Goal: Use online tool/utility

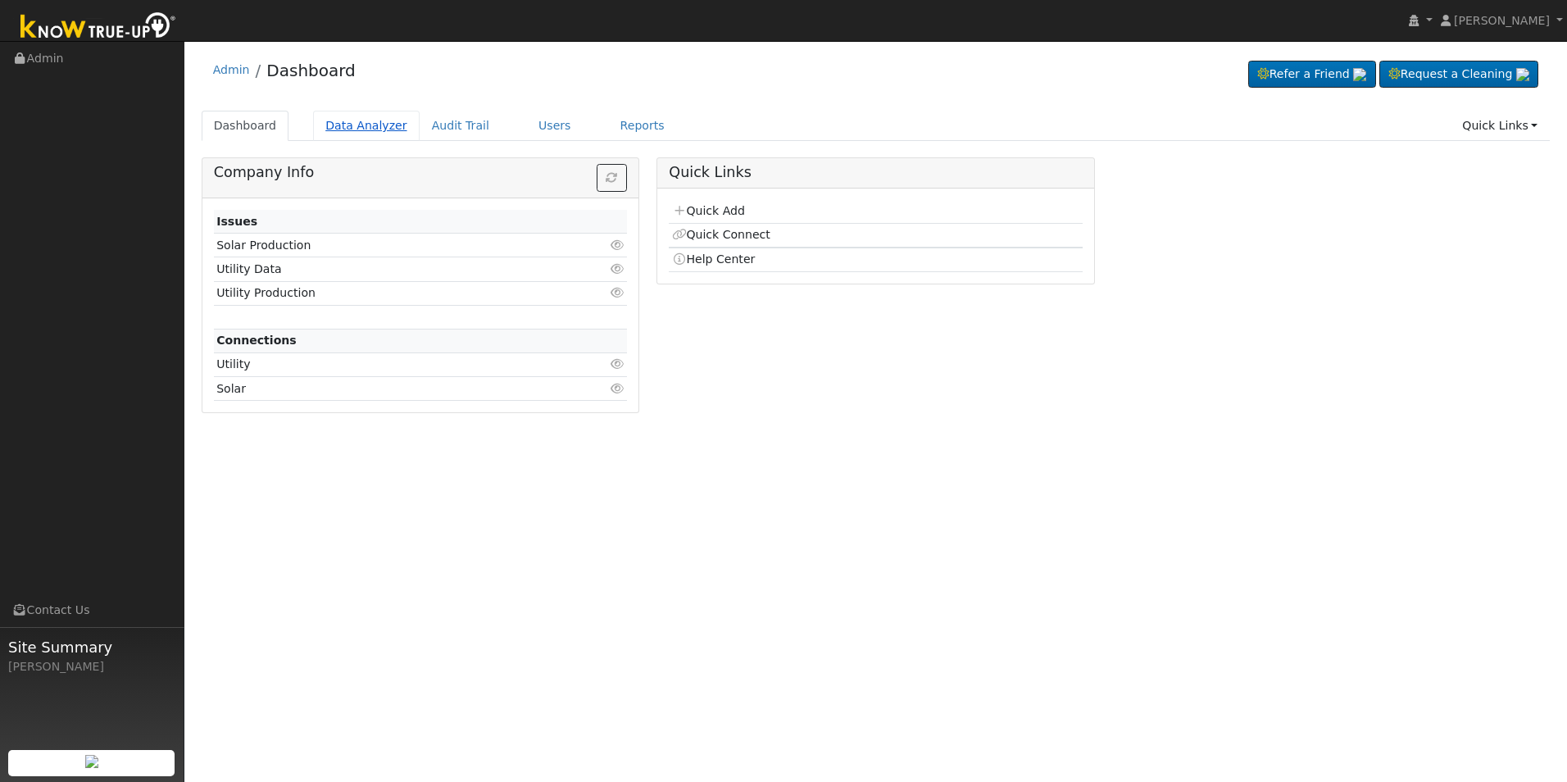
click at [379, 126] on link "Data Analyzer" at bounding box center [366, 126] width 107 height 30
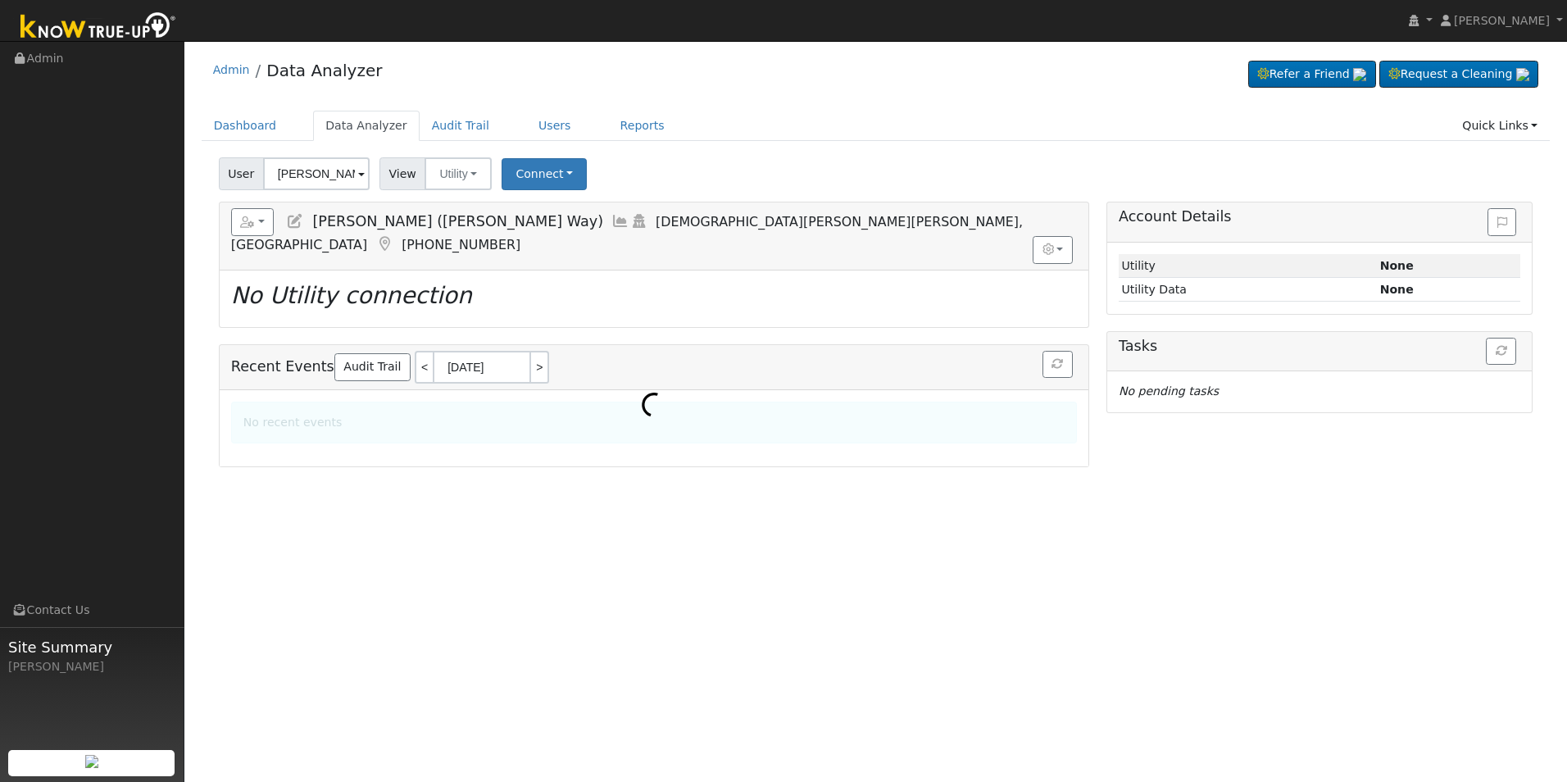
click at [317, 174] on input "[PERSON_NAME] ([PERSON_NAME] Way)" at bounding box center [316, 173] width 107 height 33
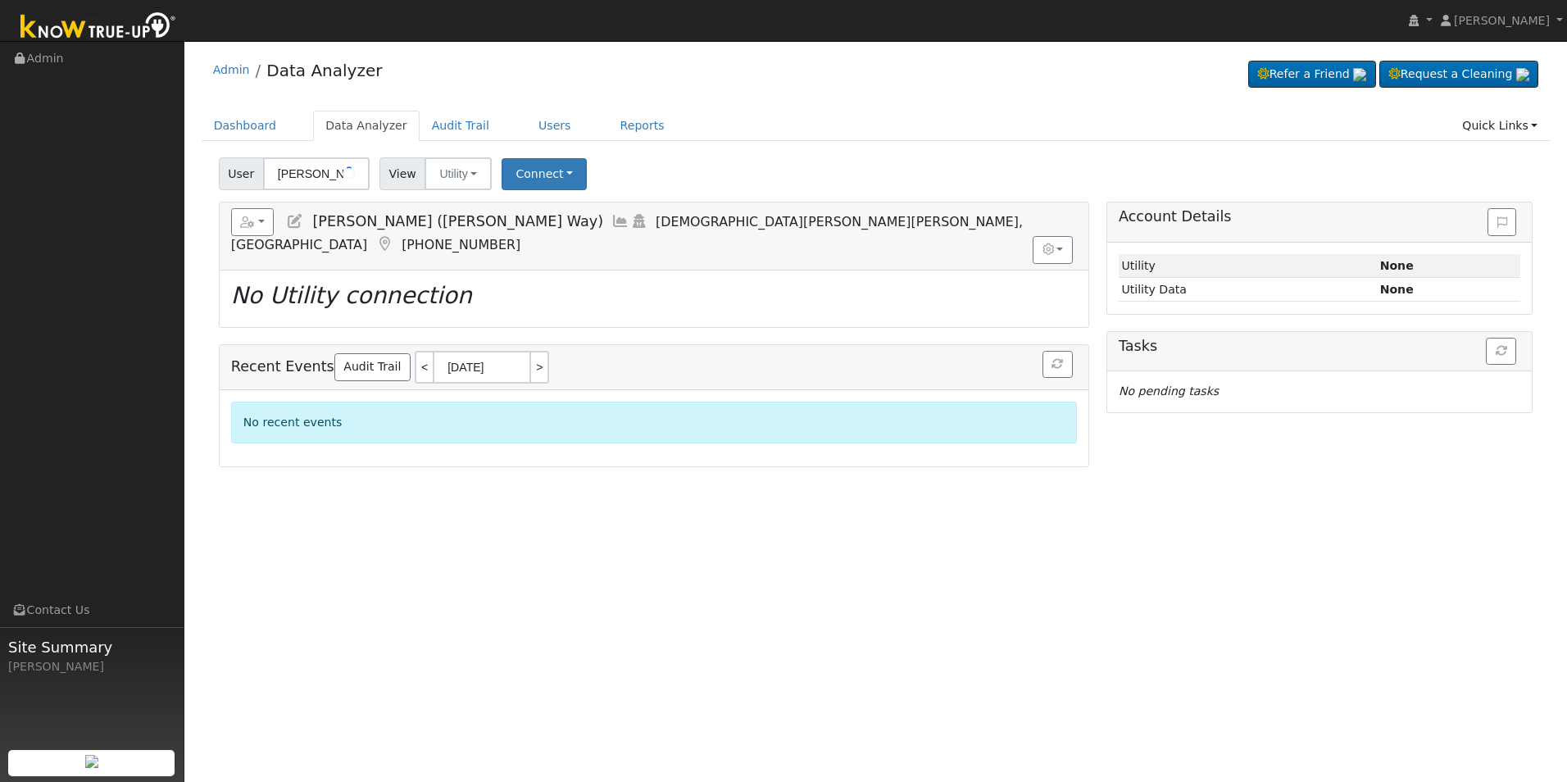
click at [317, 174] on input "[PERSON_NAME] ([PERSON_NAME] Way)" at bounding box center [316, 173] width 107 height 33
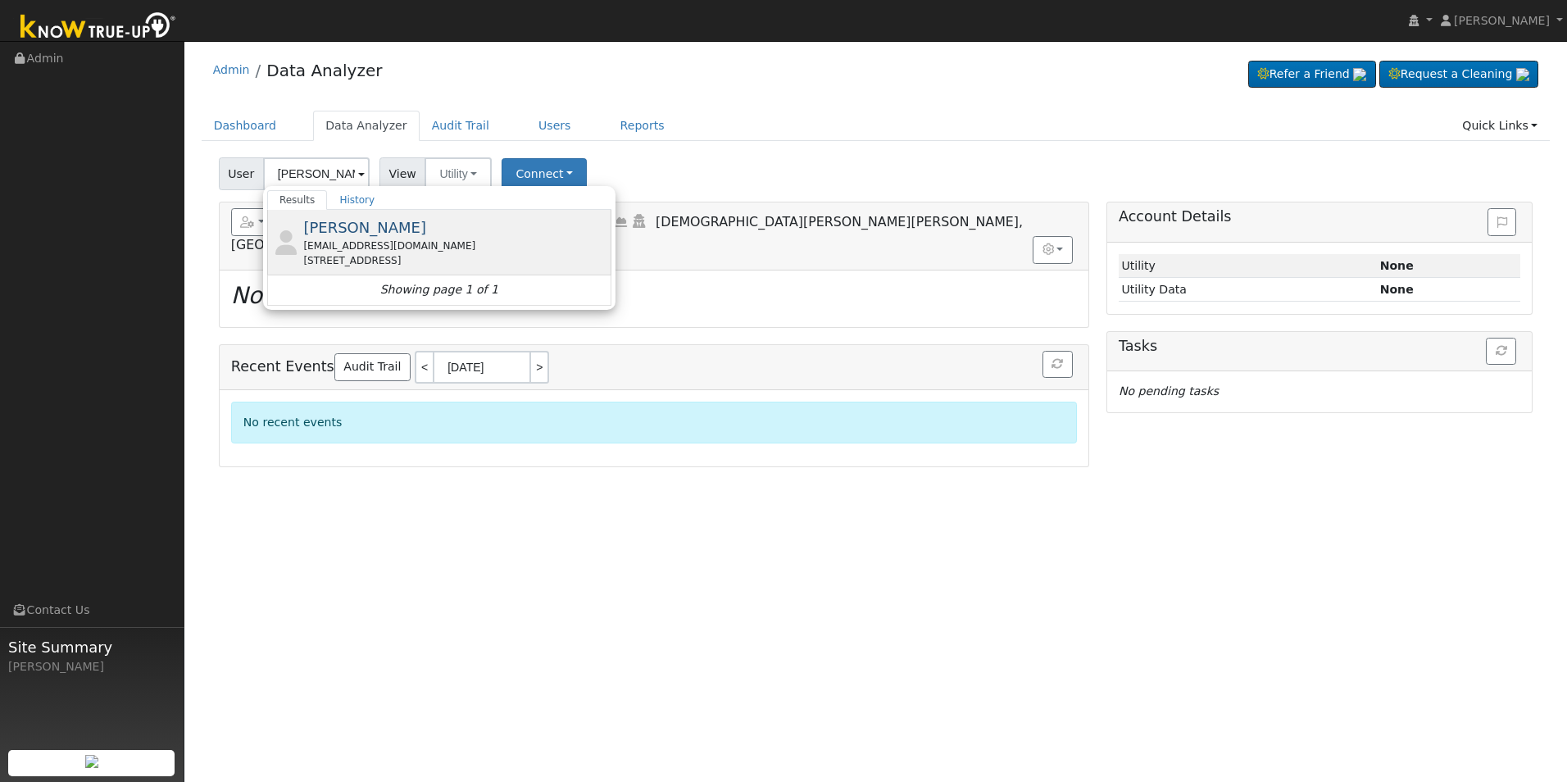
click at [379, 231] on span "[PERSON_NAME]" at bounding box center [364, 227] width 123 height 17
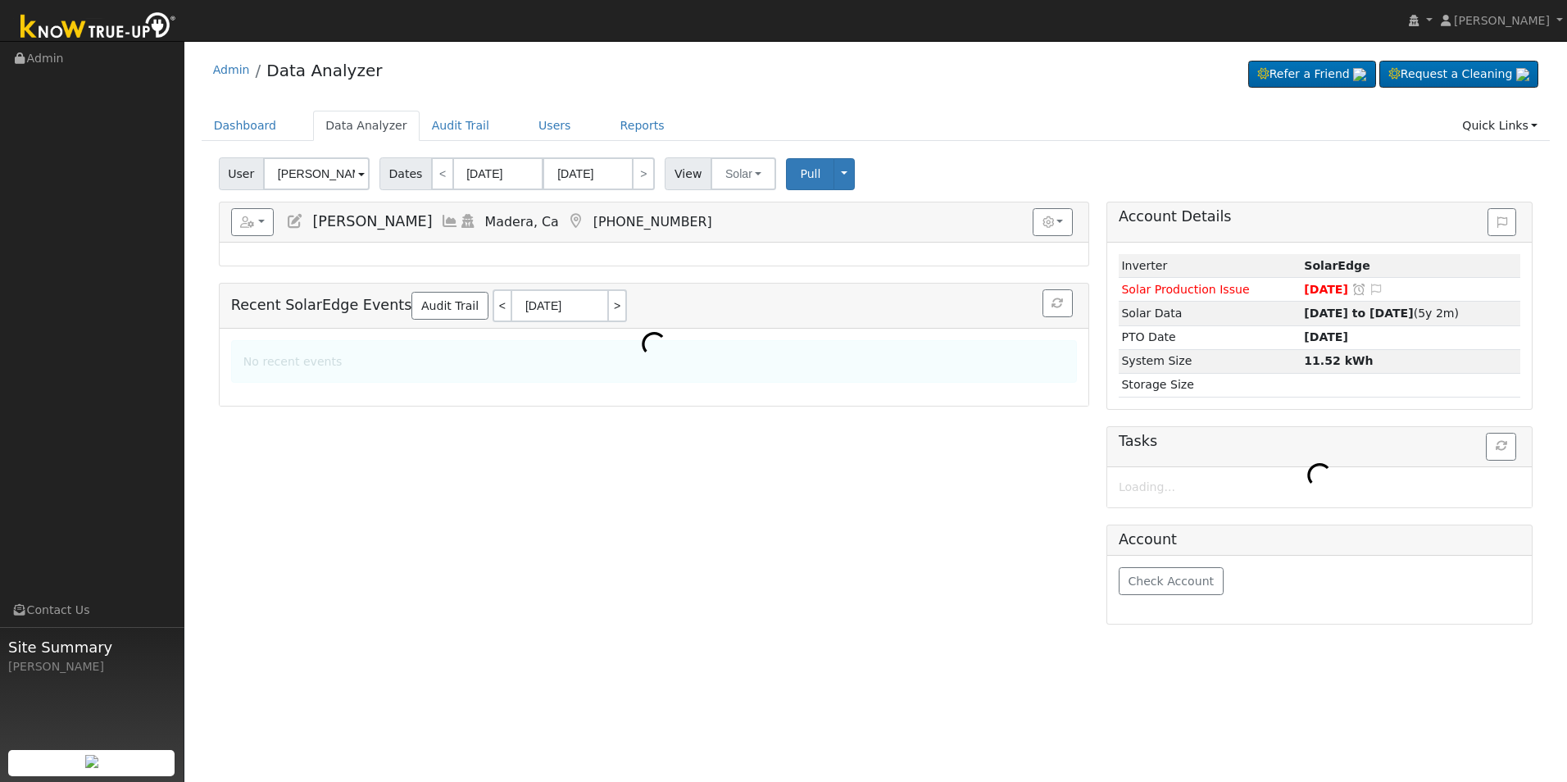
type input "[PERSON_NAME]"
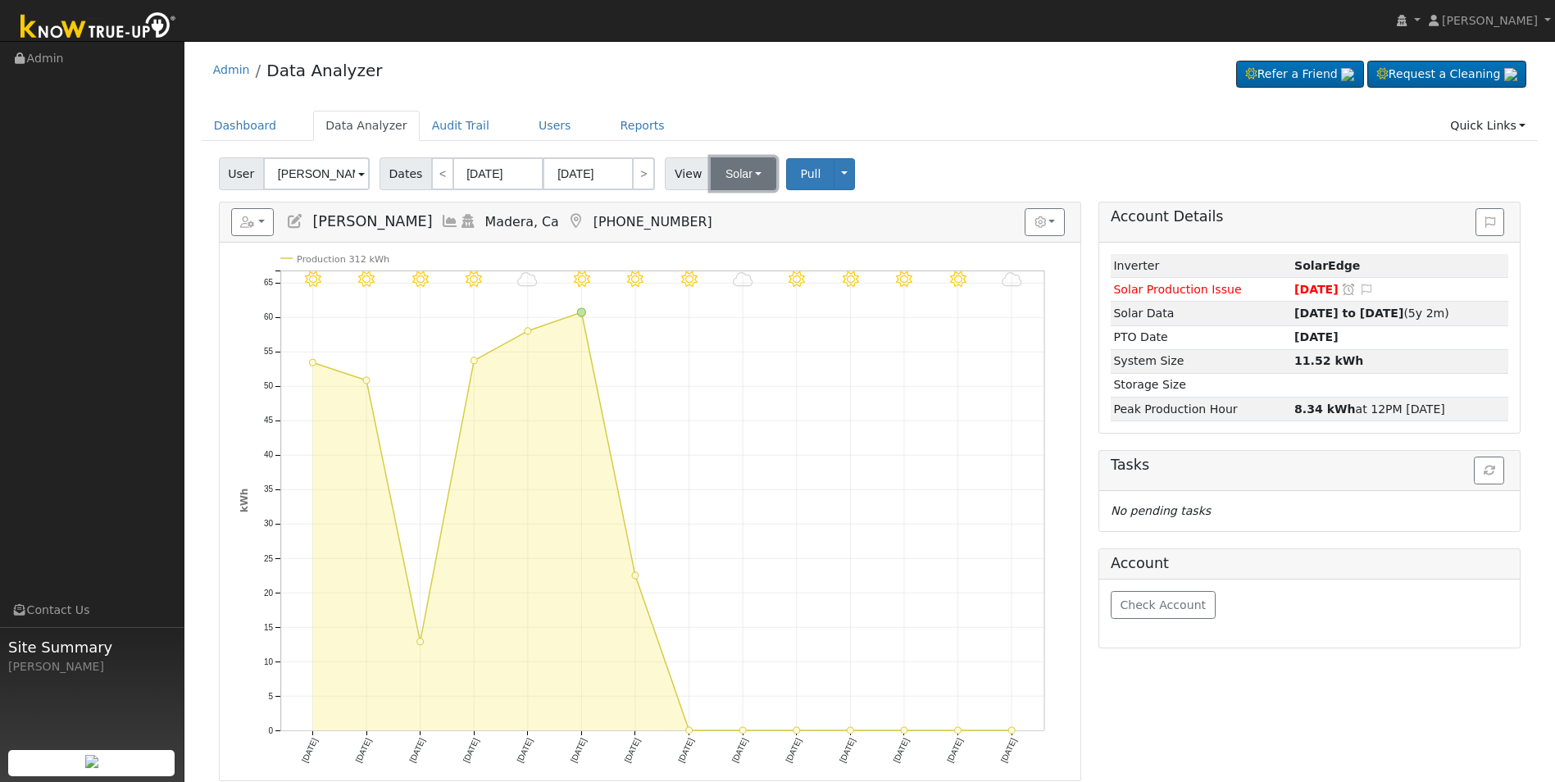
click at [715, 169] on button "Solar" at bounding box center [744, 173] width 66 height 33
click at [745, 210] on link "Utility" at bounding box center [765, 209] width 114 height 23
